Goal: Find specific page/section: Find specific page/section

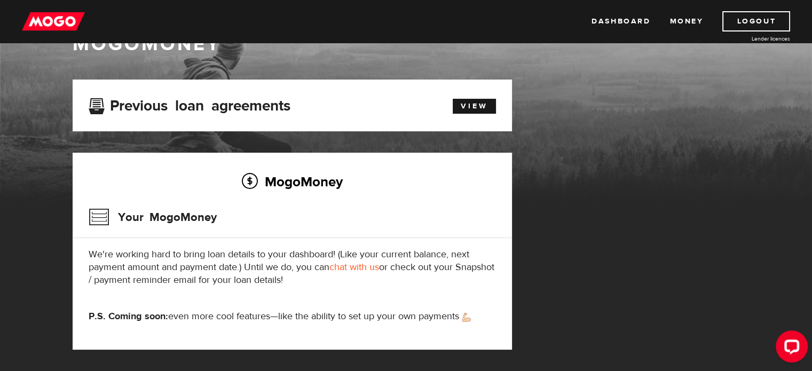
scroll to position [38, 0]
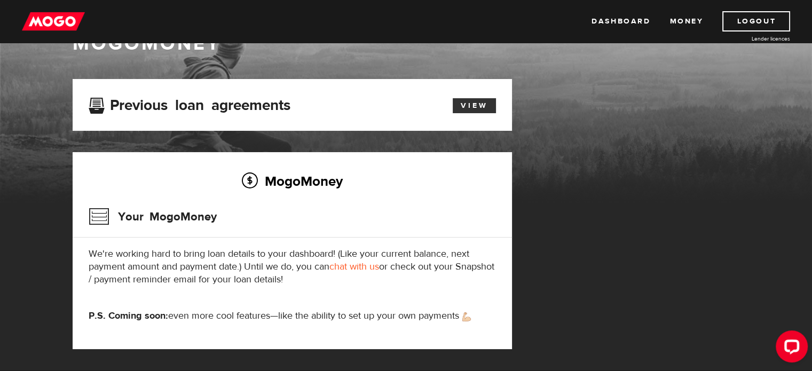
click at [481, 110] on link "View" at bounding box center [474, 105] width 43 height 15
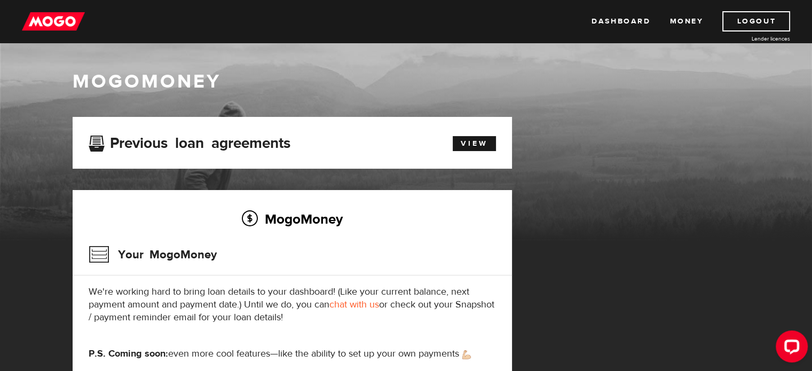
click at [53, 26] on img at bounding box center [53, 21] width 63 height 20
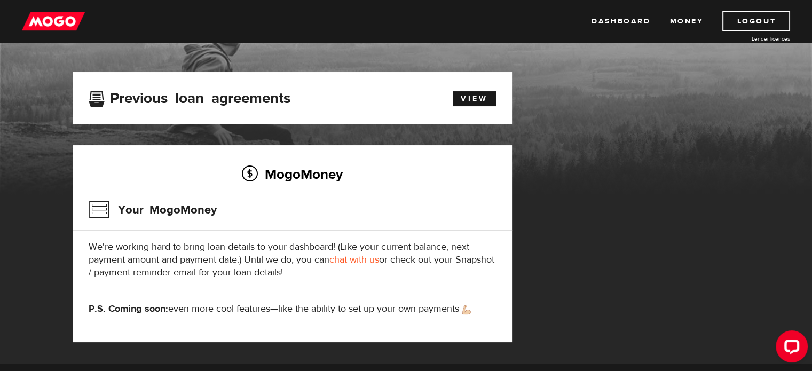
scroll to position [44, 0]
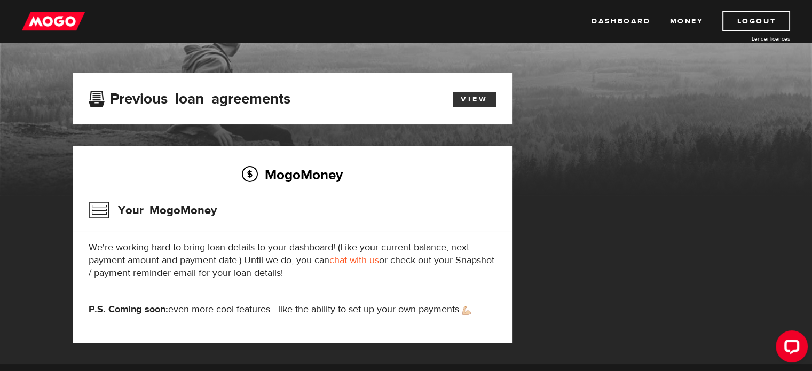
click at [466, 96] on link "View" at bounding box center [474, 99] width 43 height 15
